Goal: Task Accomplishment & Management: Manage account settings

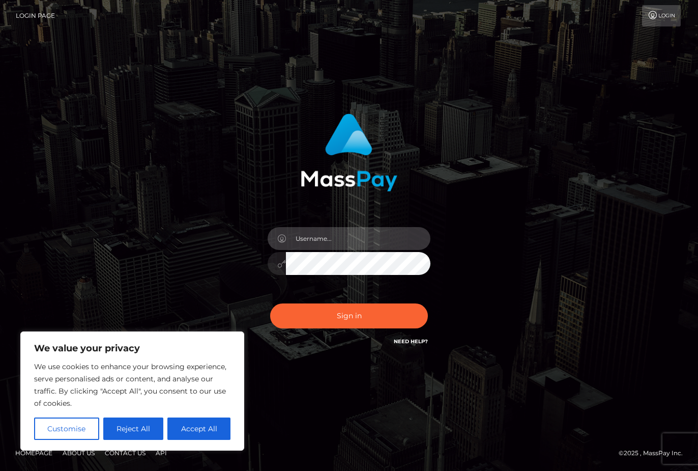
type input "marlee.baby@hotmail.ca"
click at [349, 315] on button "Sign in" at bounding box center [349, 315] width 158 height 25
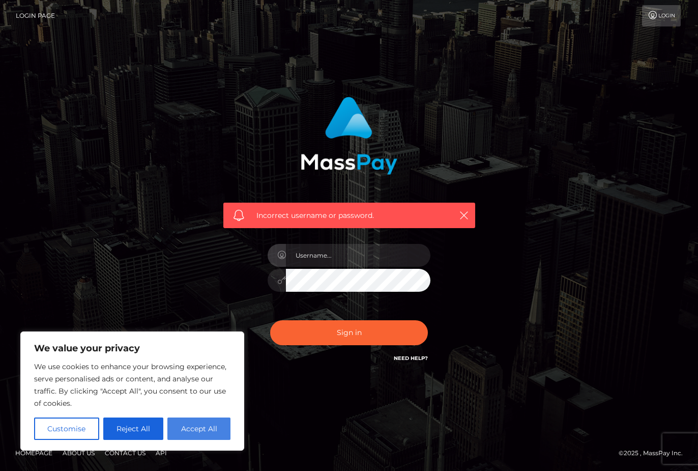
click at [203, 425] on button "Accept All" at bounding box center [198, 428] width 63 height 22
checkbox input "true"
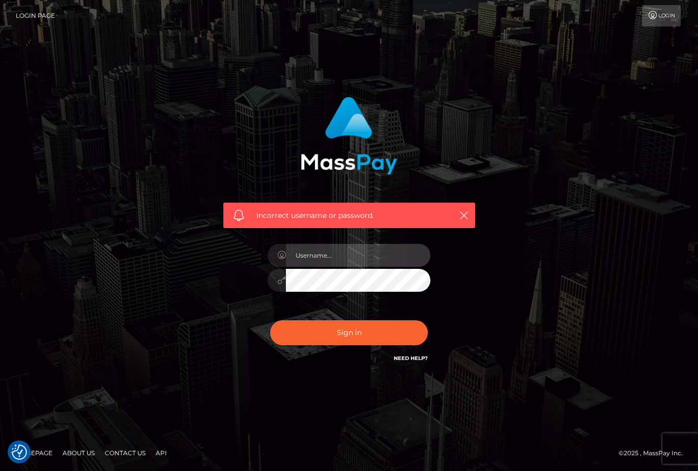
click at [377, 253] on input "text" at bounding box center [358, 255] width 145 height 23
type input "[DOMAIN_NAME][EMAIL_ADDRESS][DOMAIN_NAME]"
click at [349, 332] on button "Sign in" at bounding box center [349, 332] width 158 height 25
type input "marlee.baby@hotmail.ca"
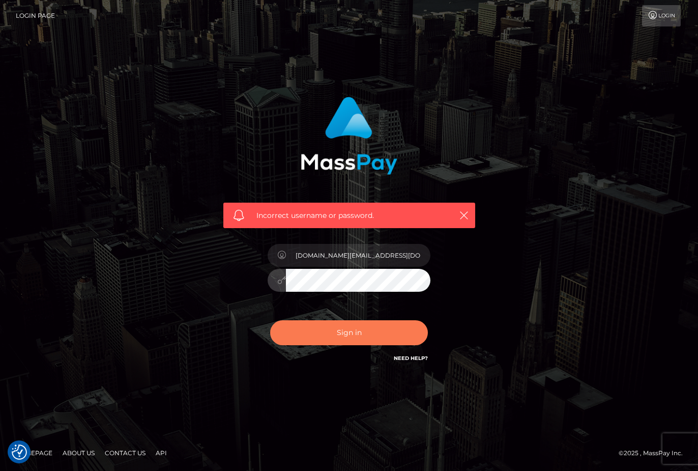
click at [370, 332] on button "Sign in" at bounding box center [349, 332] width 158 height 25
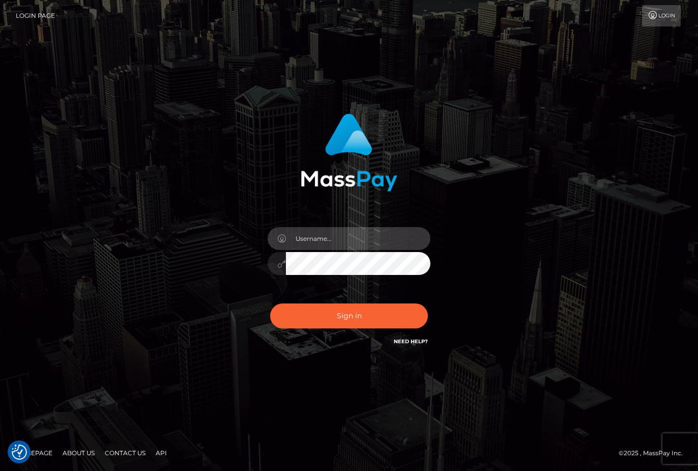
type input "[DOMAIN_NAME][EMAIL_ADDRESS][DOMAIN_NAME]"
click at [281, 263] on icon at bounding box center [281, 264] width 9 height 8
click at [234, 252] on div "marlee.baby@hotmail.ca Sign in" at bounding box center [349, 230] width 267 height 249
click at [349, 315] on button "Sign in" at bounding box center [349, 315] width 158 height 25
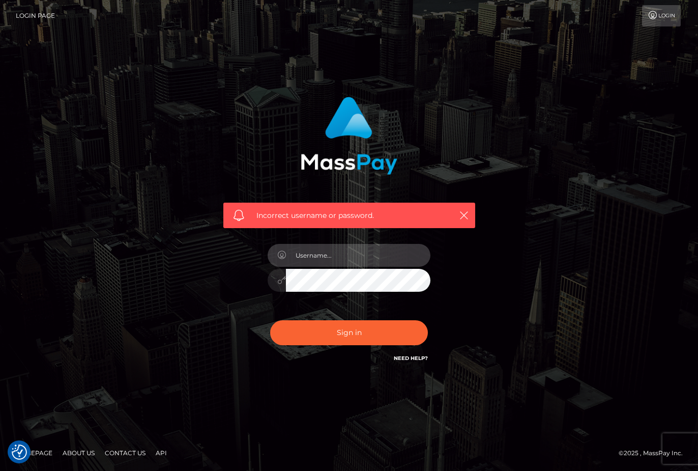
type input "[DOMAIN_NAME][EMAIL_ADDRESS][DOMAIN_NAME]"
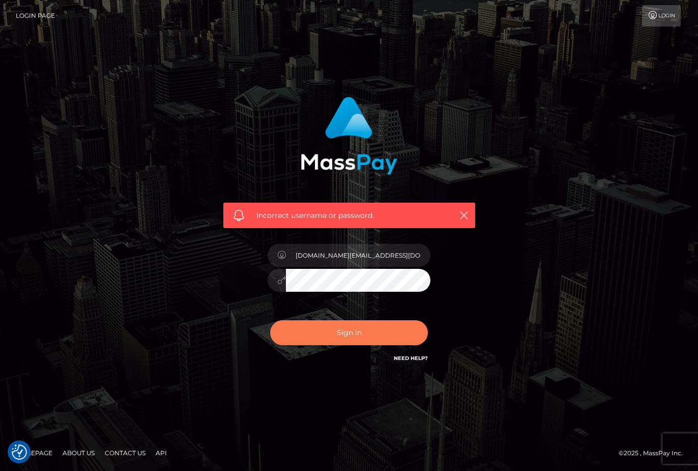
click at [339, 341] on button "Sign in" at bounding box center [349, 332] width 158 height 25
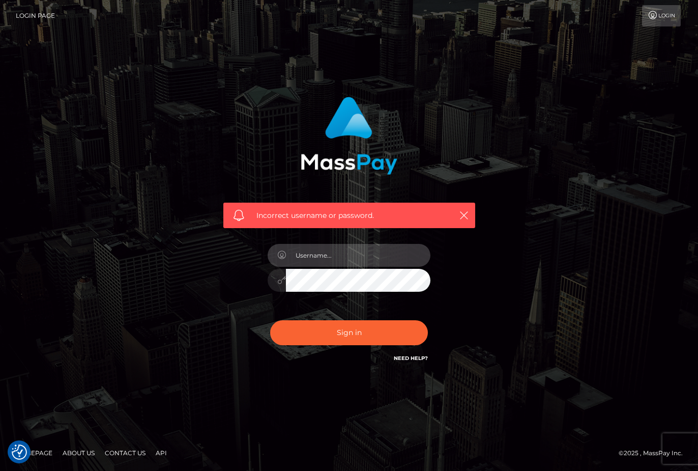
type input "[DOMAIN_NAME][EMAIL_ADDRESS][DOMAIN_NAME]"
click at [349, 332] on button "Sign in" at bounding box center [349, 332] width 158 height 25
checkbox input "true"
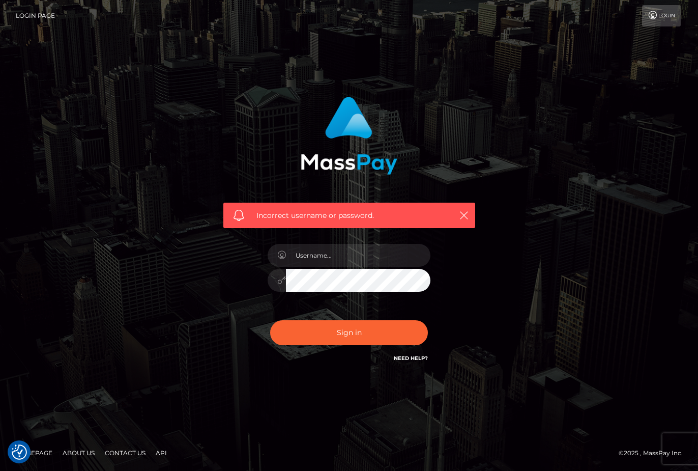
checkbox input "true"
